Goal: Task Accomplishment & Management: Manage account settings

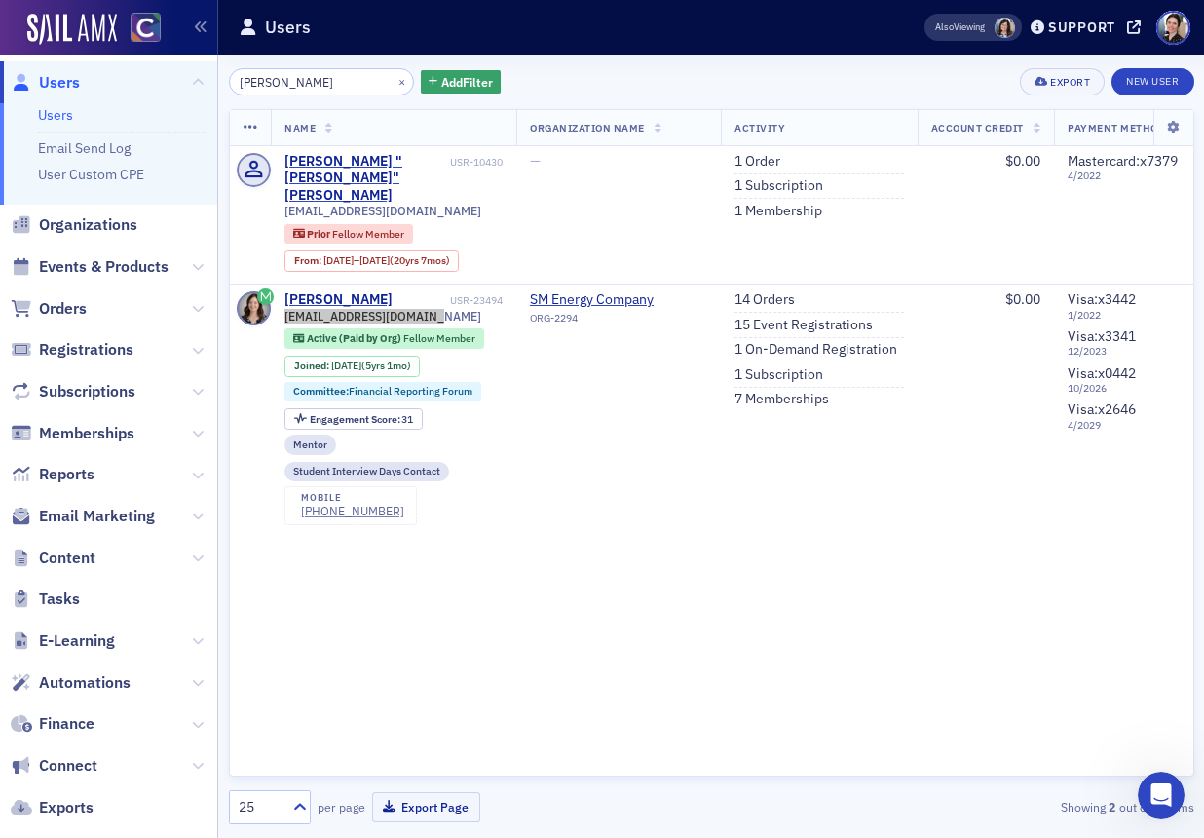
scroll to position [0, 1]
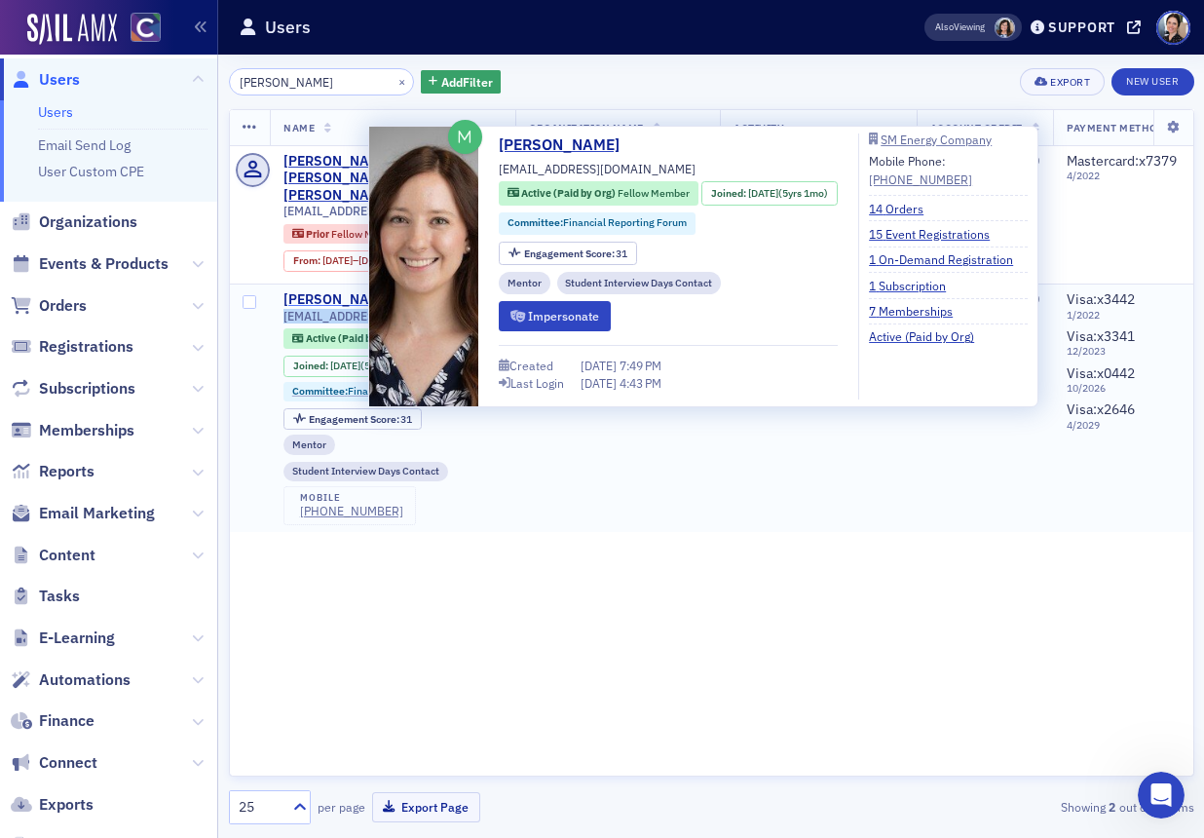
click at [349, 291] on div "[PERSON_NAME]" at bounding box center [338, 300] width 108 height 18
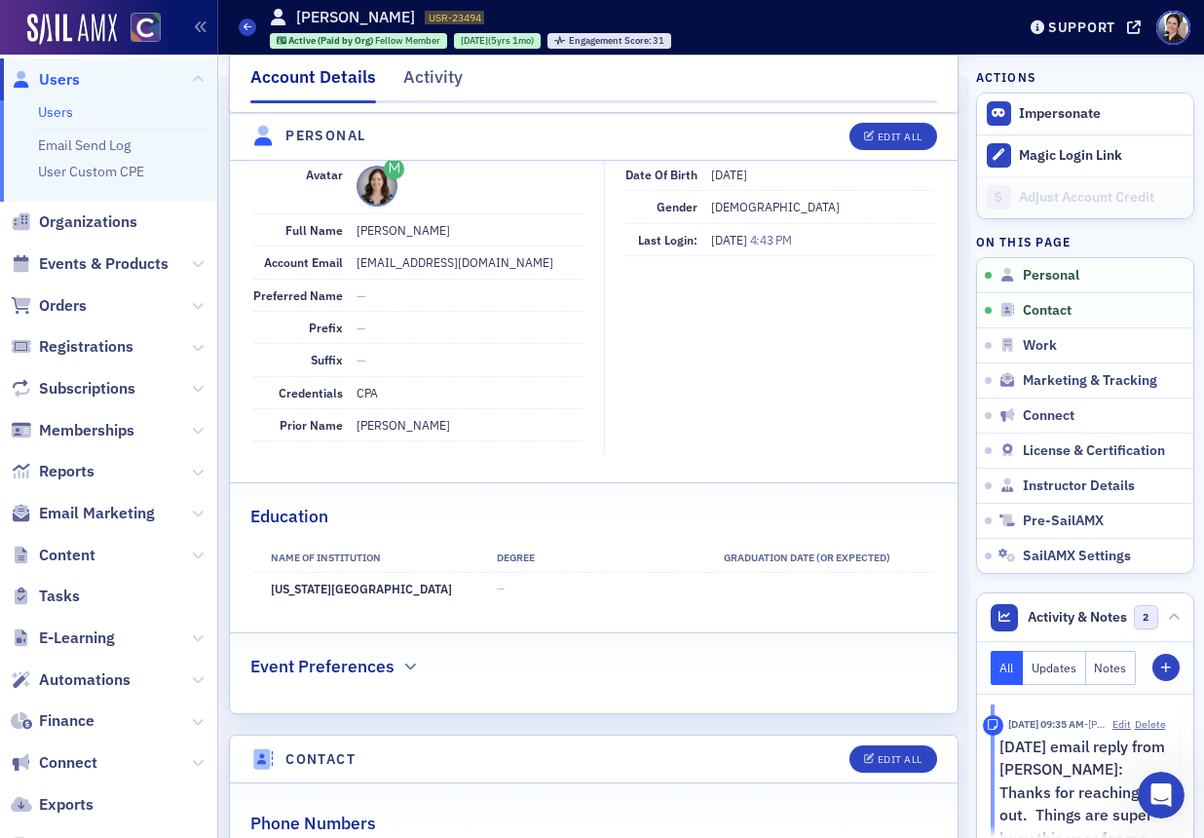
scroll to position [229, 0]
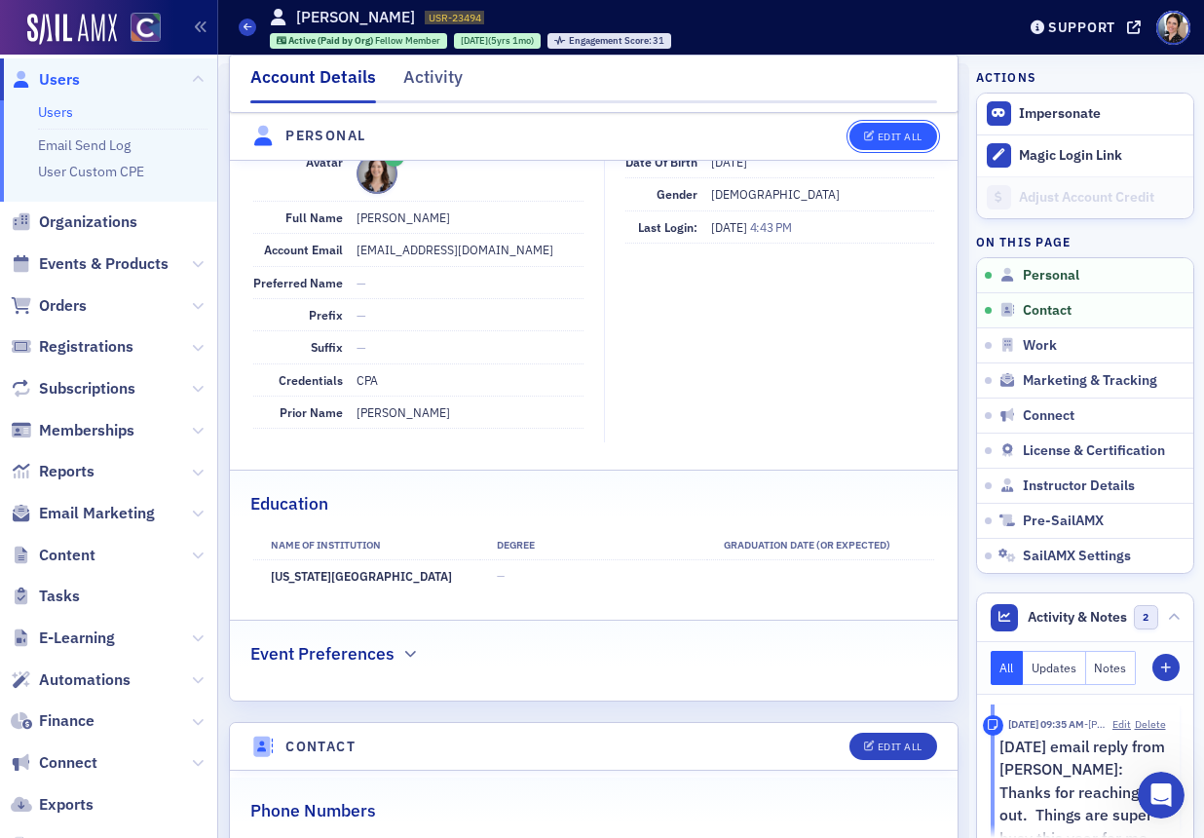
click at [897, 138] on div "Edit All" at bounding box center [900, 137] width 45 height 11
select select "US"
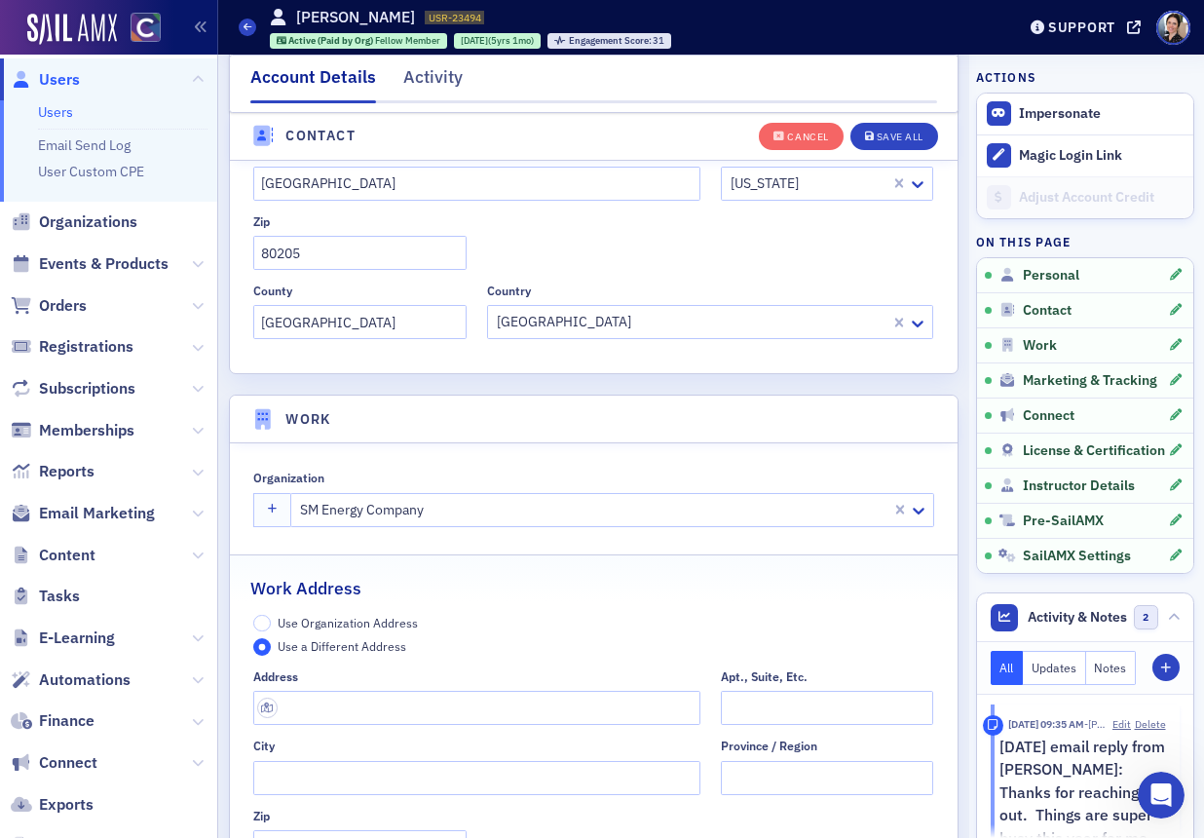
scroll to position [1434, 0]
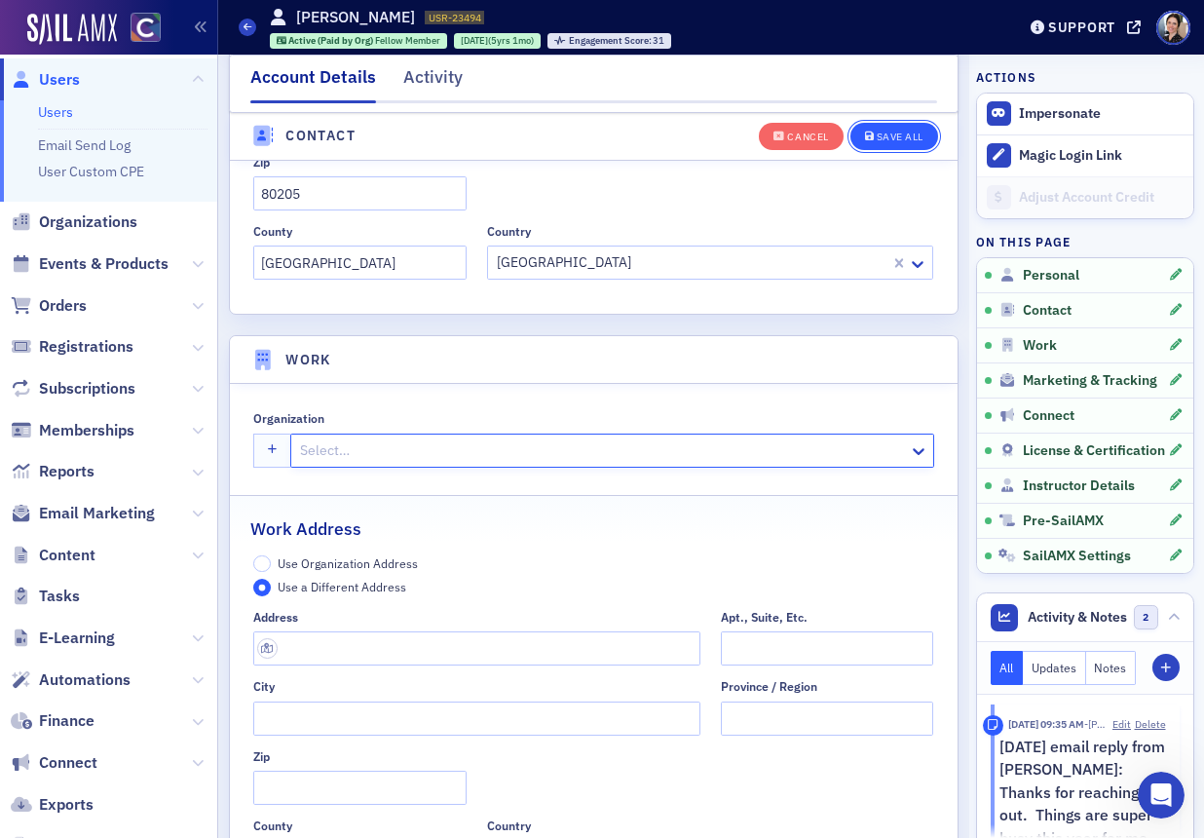
click at [901, 138] on div "Save All" at bounding box center [900, 137] width 47 height 11
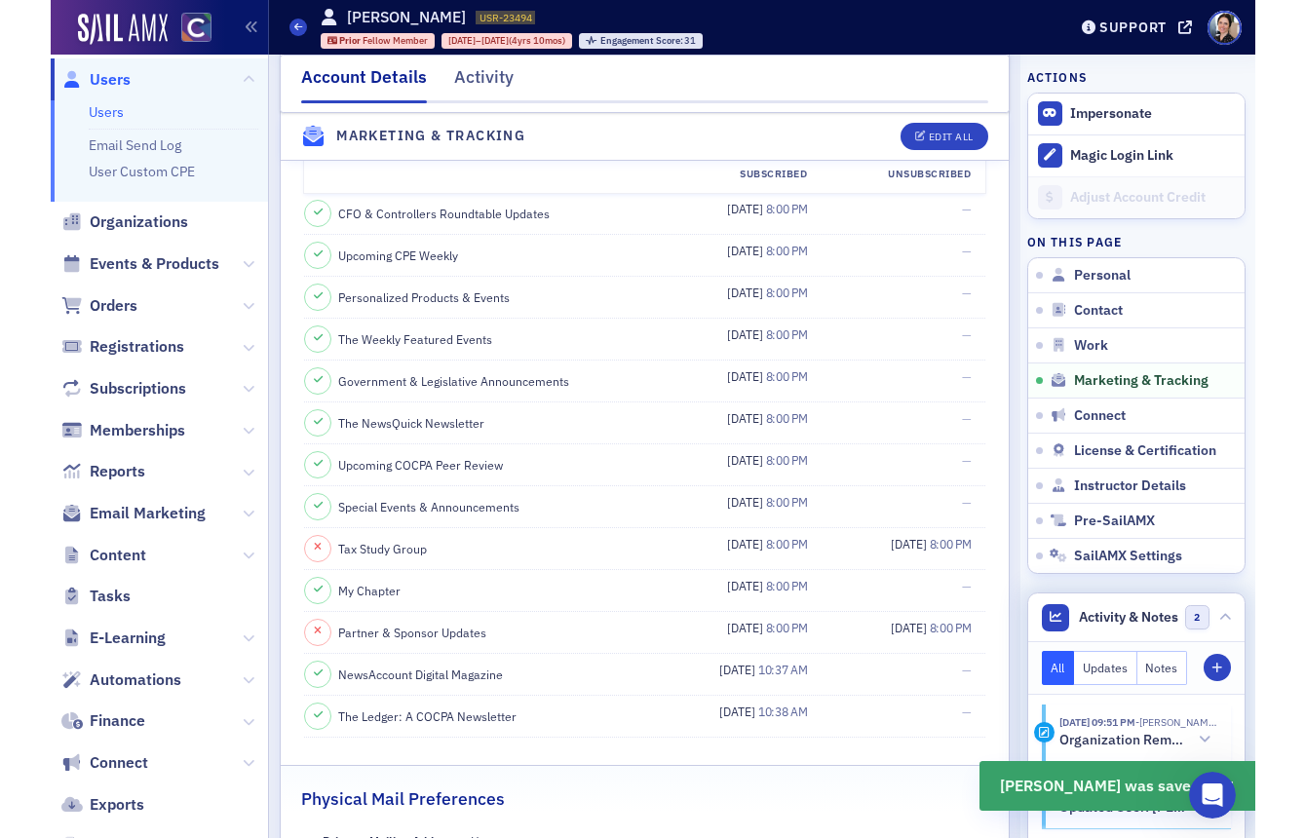
scroll to position [2160, 0]
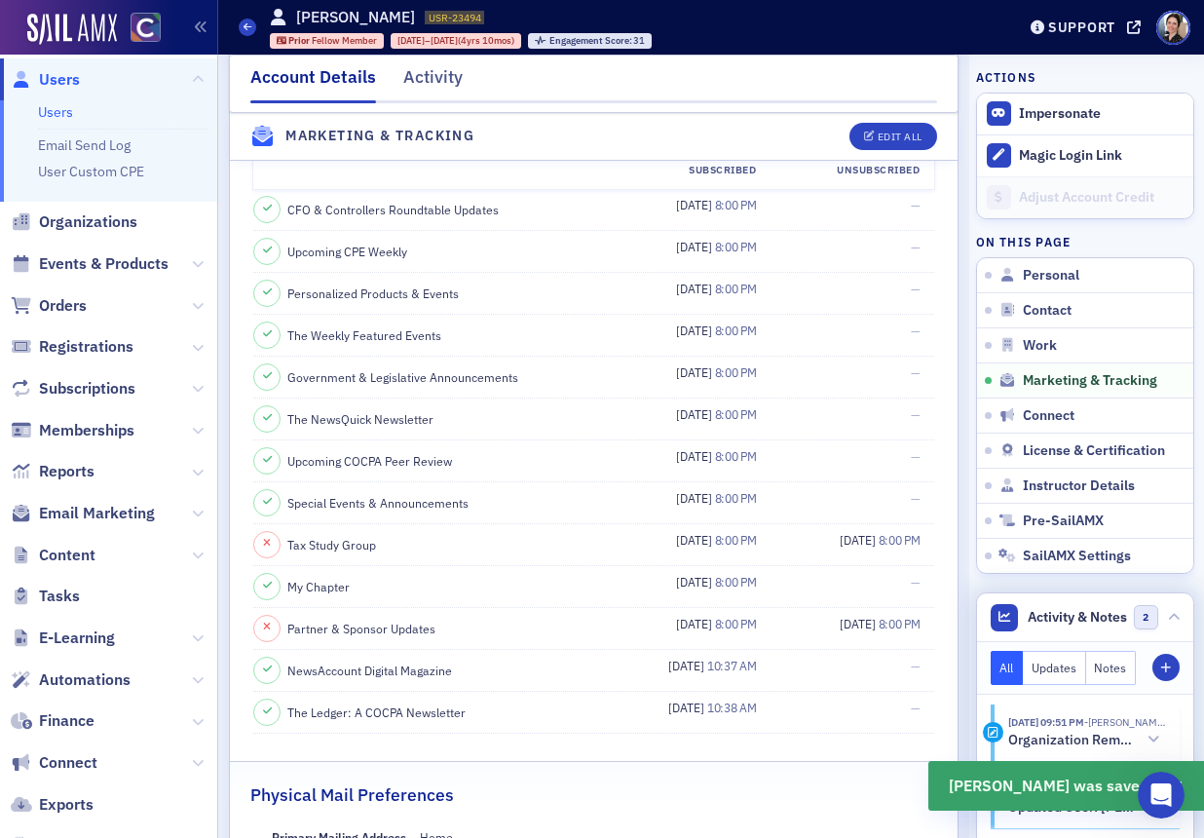
click at [1115, 672] on button "Notes" at bounding box center [1112, 668] width 51 height 34
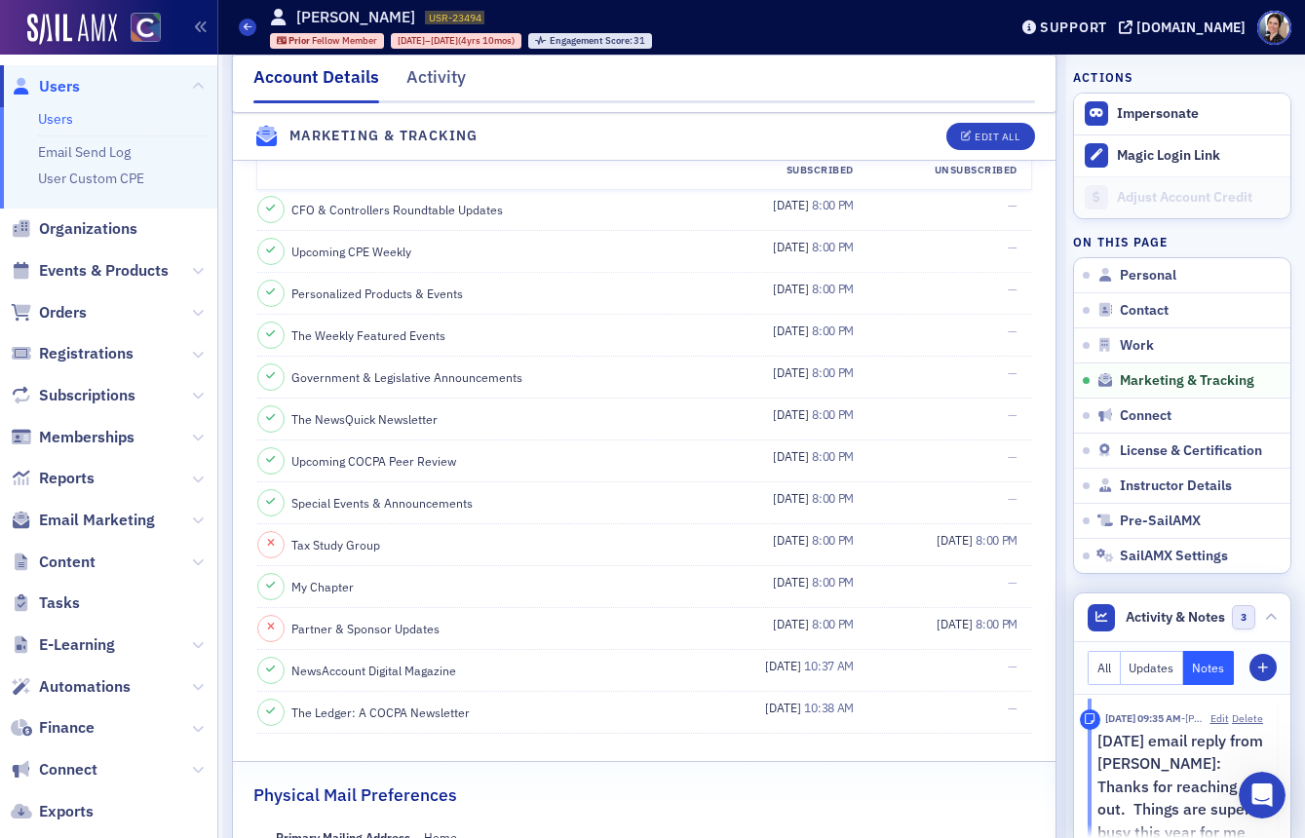
scroll to position [0, 0]
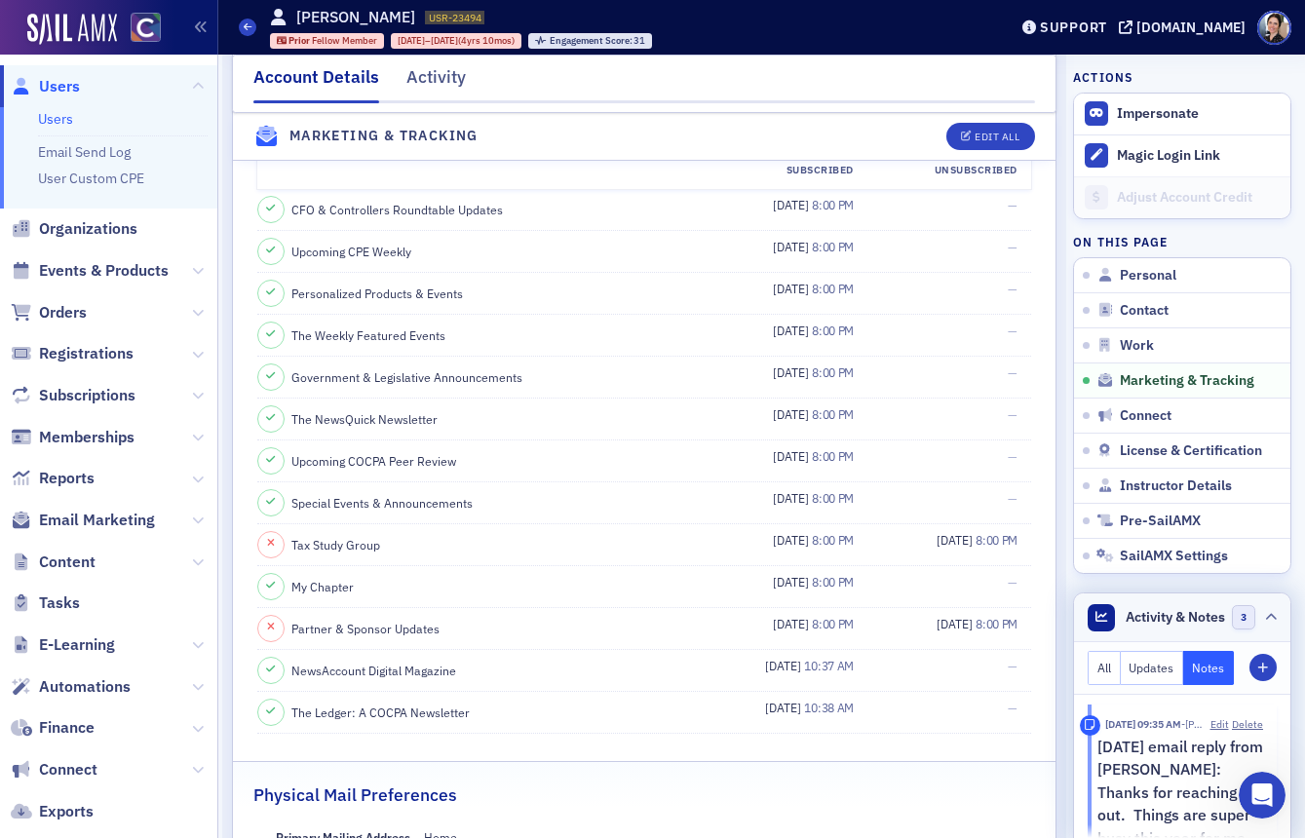
click at [1203, 618] on icon at bounding box center [1271, 618] width 12 height 12
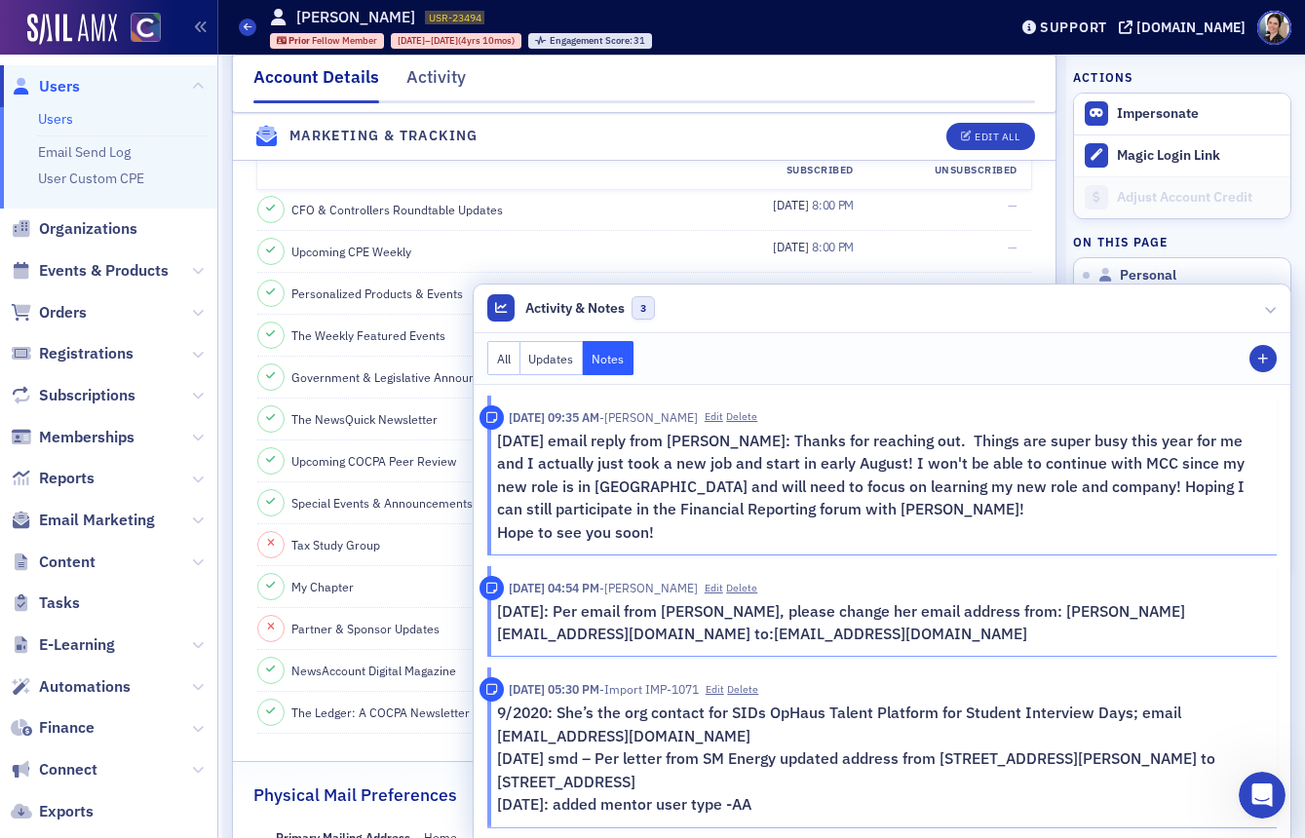
click at [618, 357] on button "Notes" at bounding box center [608, 358] width 51 height 34
click at [1203, 361] on span "Staff Note" at bounding box center [1263, 360] width 19 height 12
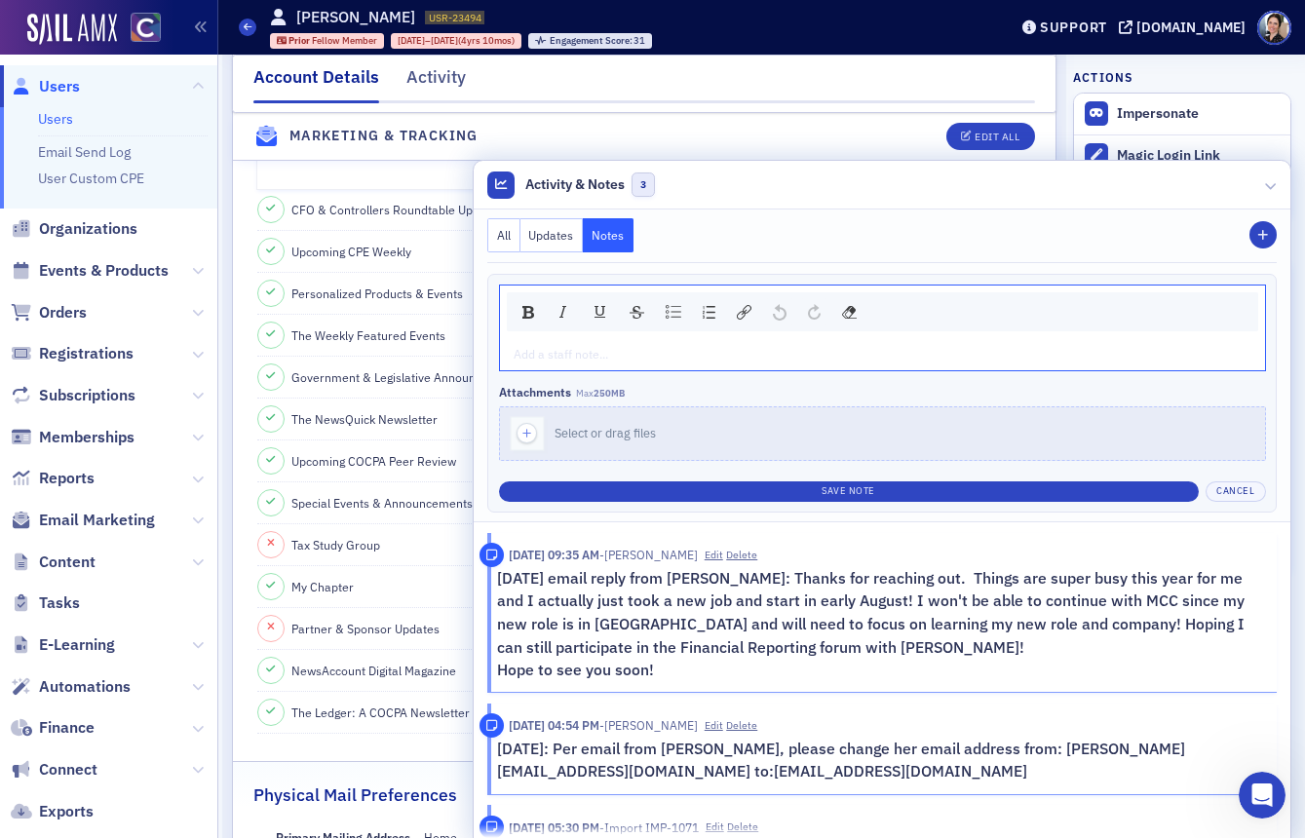
click at [577, 347] on div "rdw-editor" at bounding box center [883, 354] width 737 height 18
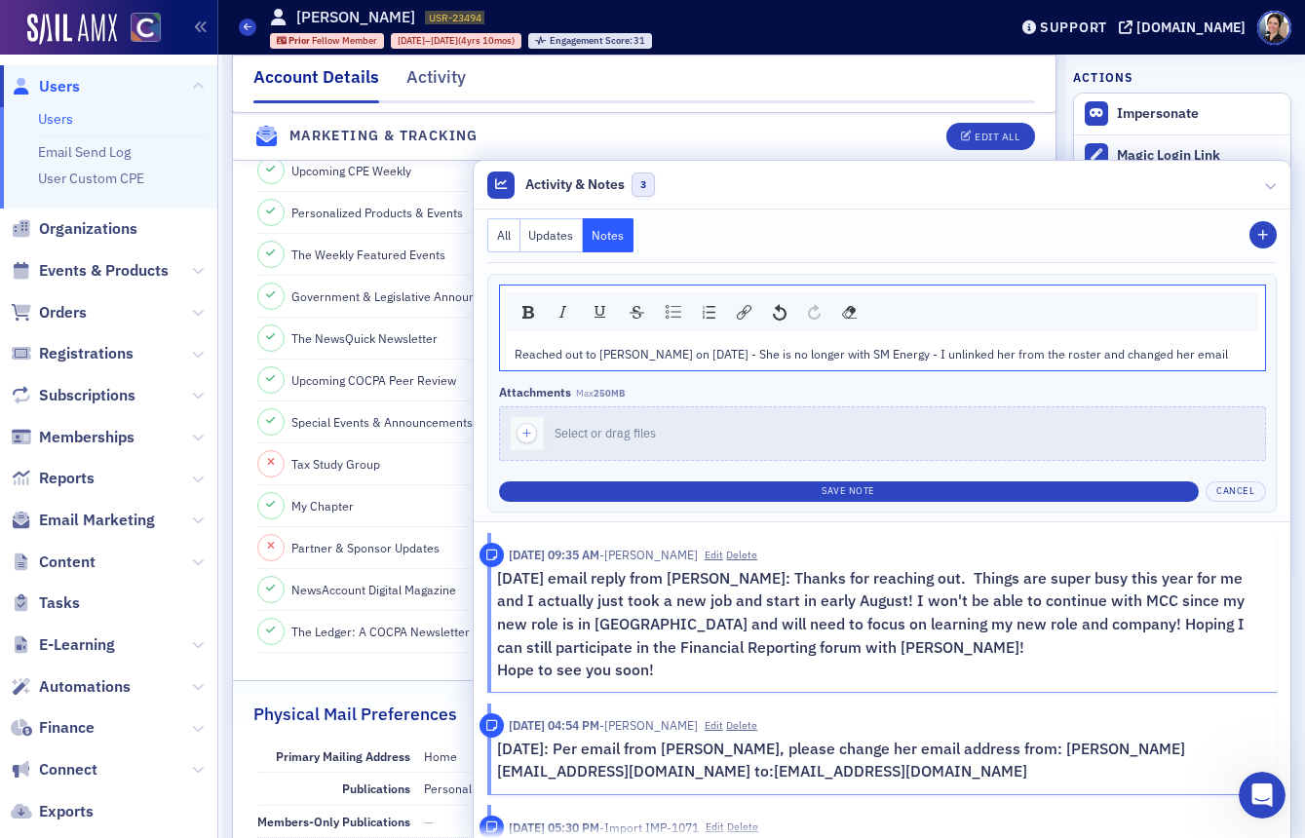
scroll to position [2253, 0]
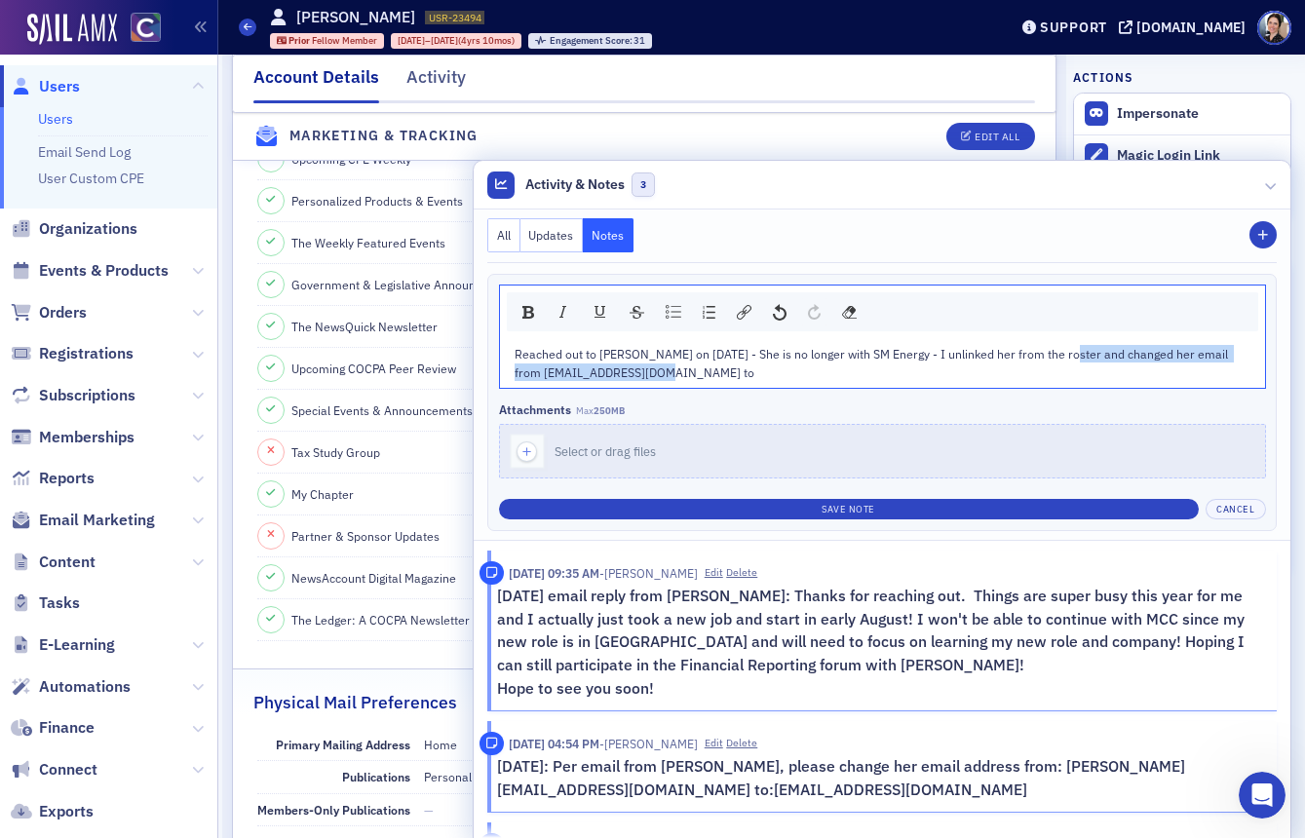
drag, startPoint x: 1047, startPoint y: 356, endPoint x: 1050, endPoint y: 369, distance: 14.0
click at [1050, 369] on div "Reached out to [PERSON_NAME] on [DATE] - She is no longer with SM Energy - I un…" at bounding box center [883, 363] width 737 height 36
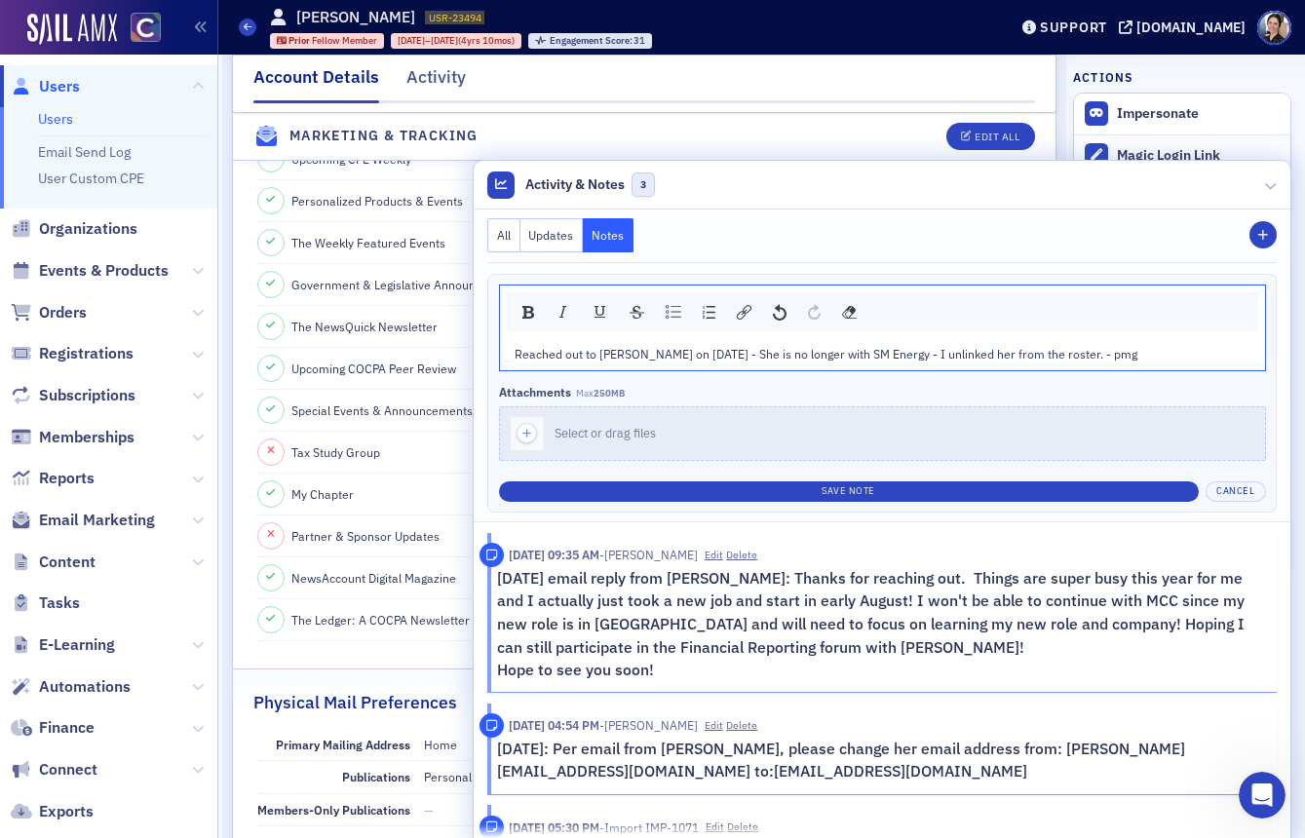
click at [1009, 357] on span "Reached out to [PERSON_NAME] on [DATE] - She is no longer with SM Energy - I un…" at bounding box center [826, 354] width 623 height 16
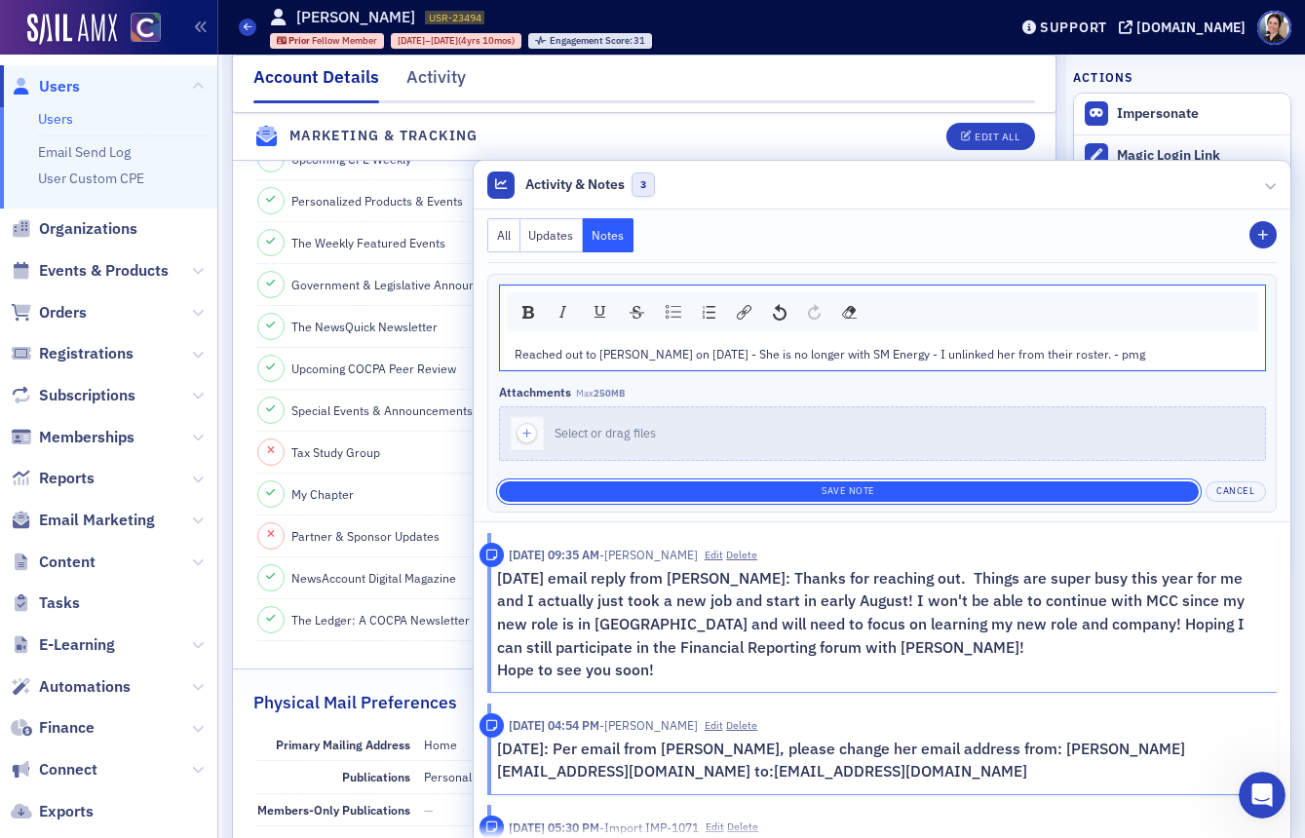
click at [846, 487] on button "Save Note" at bounding box center [849, 491] width 700 height 20
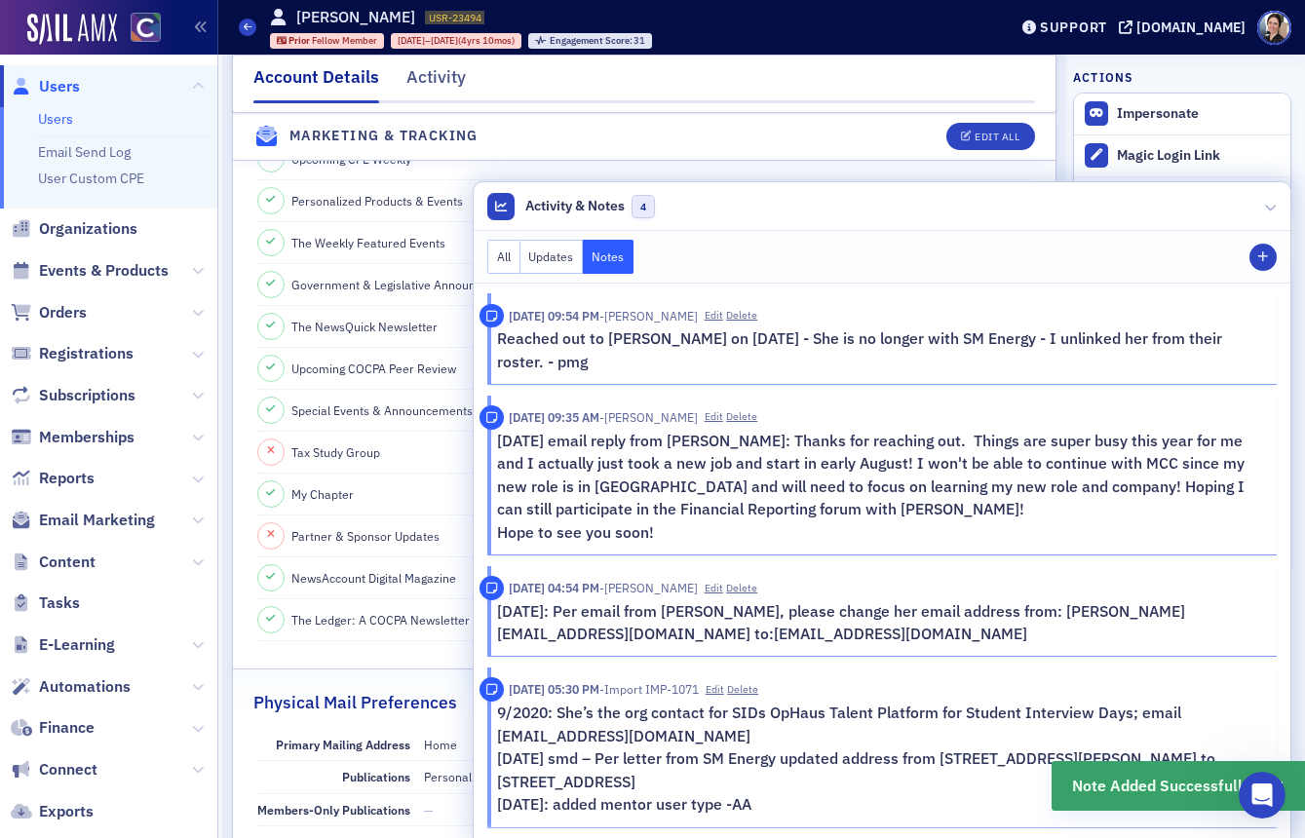
click at [69, 89] on span "Users" at bounding box center [59, 86] width 41 height 21
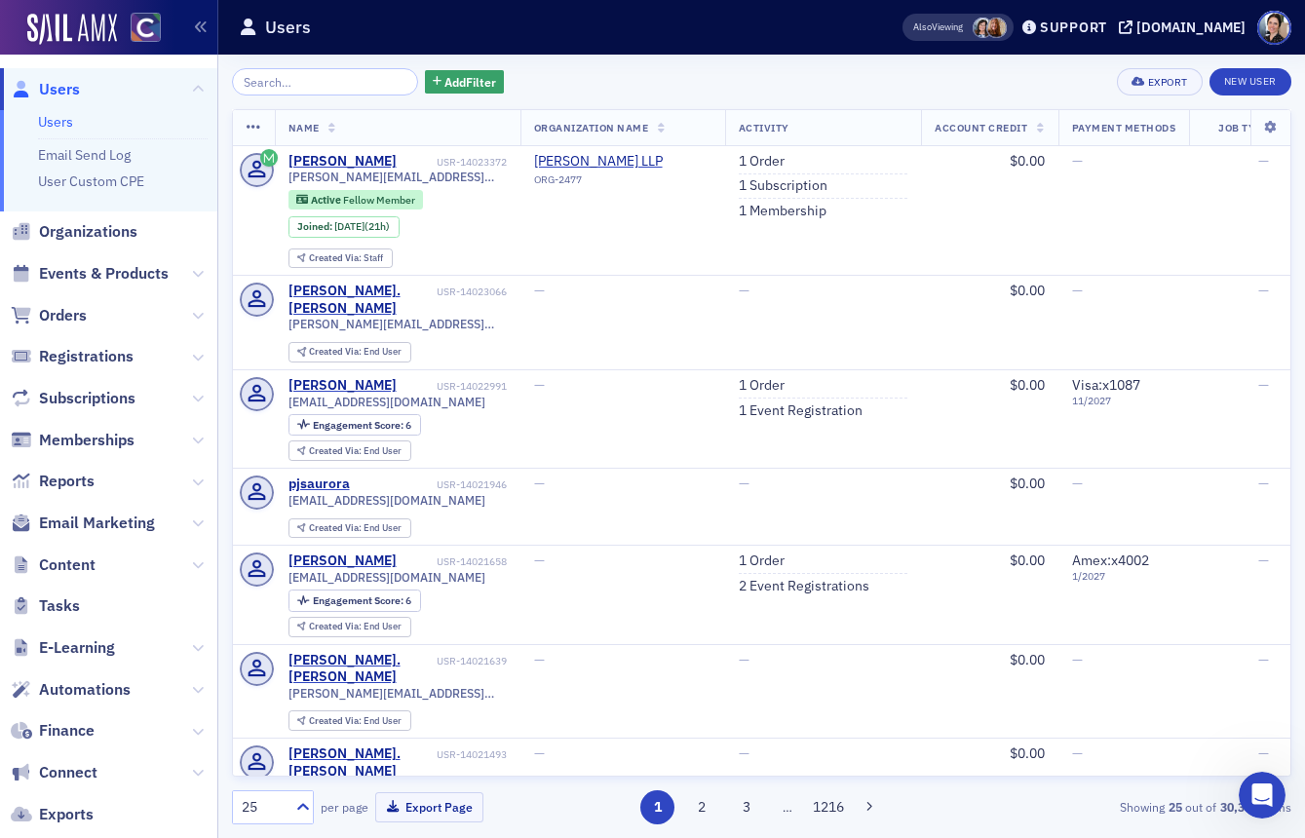
click at [338, 87] on input "search" at bounding box center [325, 81] width 186 height 27
type input "i"
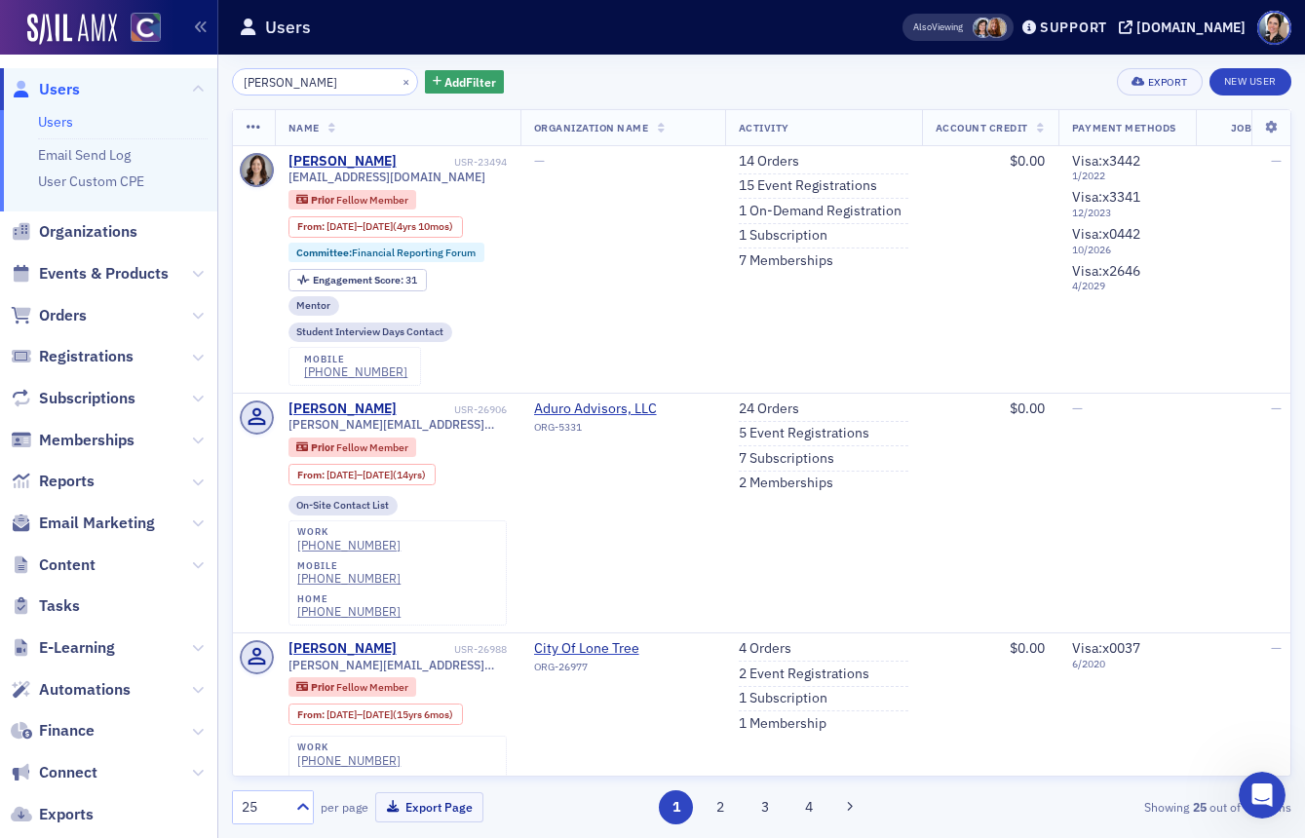
type input "[PERSON_NAME]"
